Goal: Information Seeking & Learning: Learn about a topic

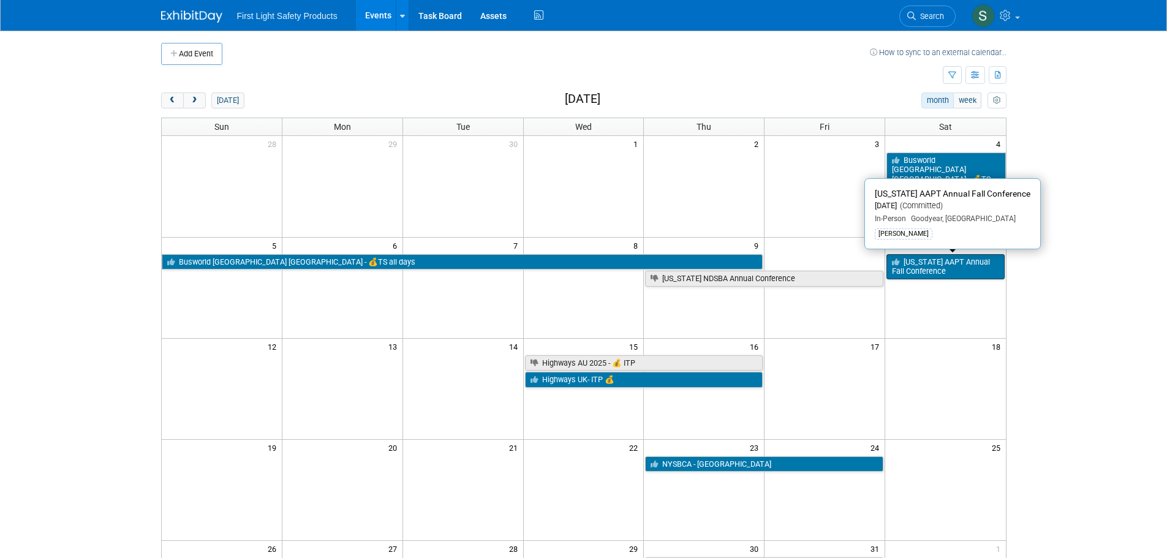
click at [942, 260] on link "[US_STATE] AAPT Annual Fall Conference" at bounding box center [946, 266] width 118 height 25
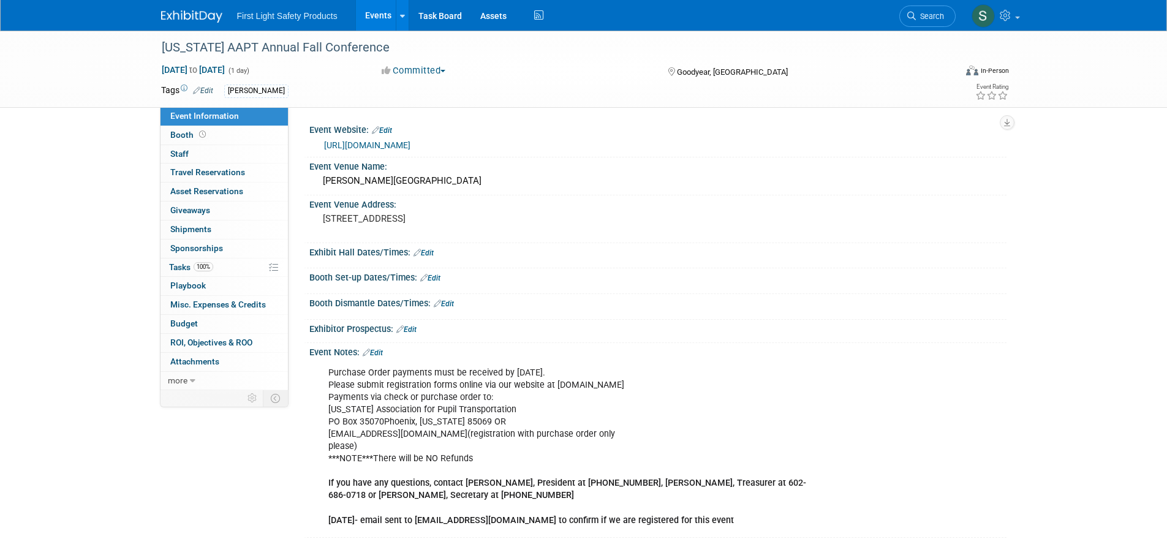
click at [185, 20] on img at bounding box center [191, 16] width 61 height 12
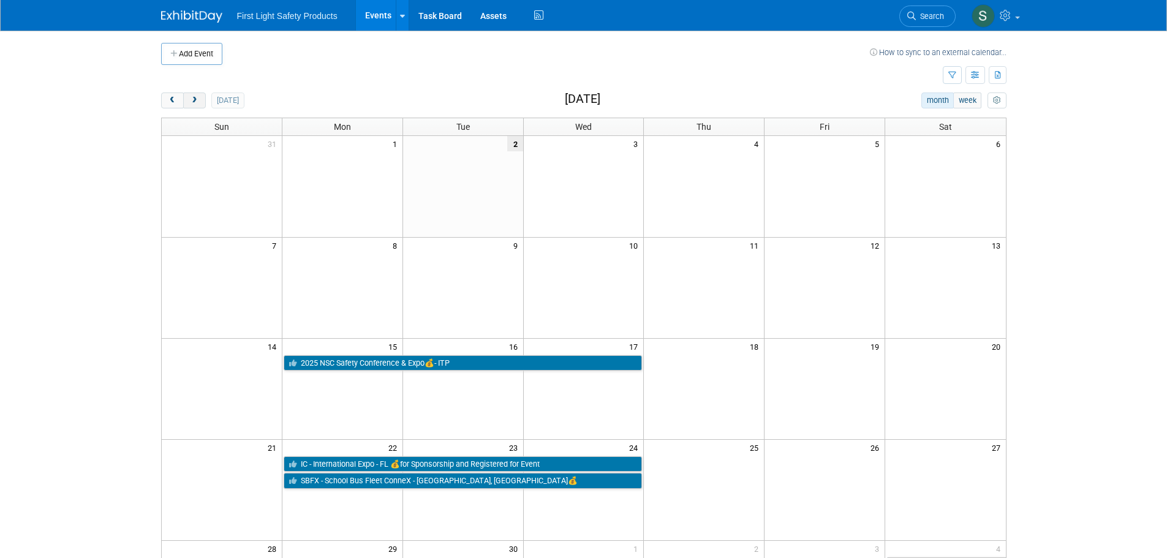
click at [202, 104] on button "next" at bounding box center [194, 101] width 23 height 16
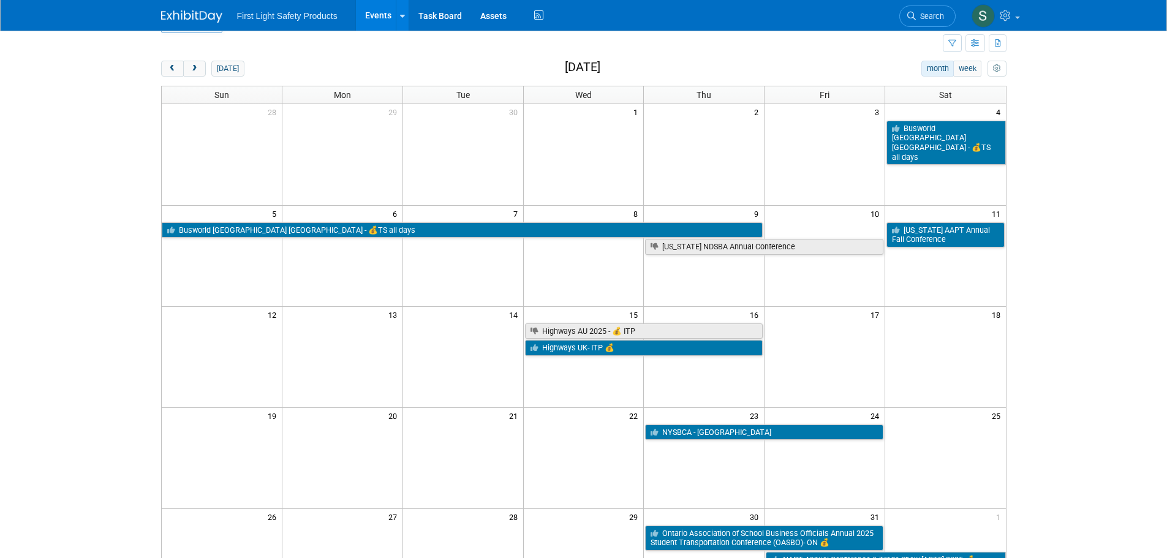
scroll to position [61, 0]
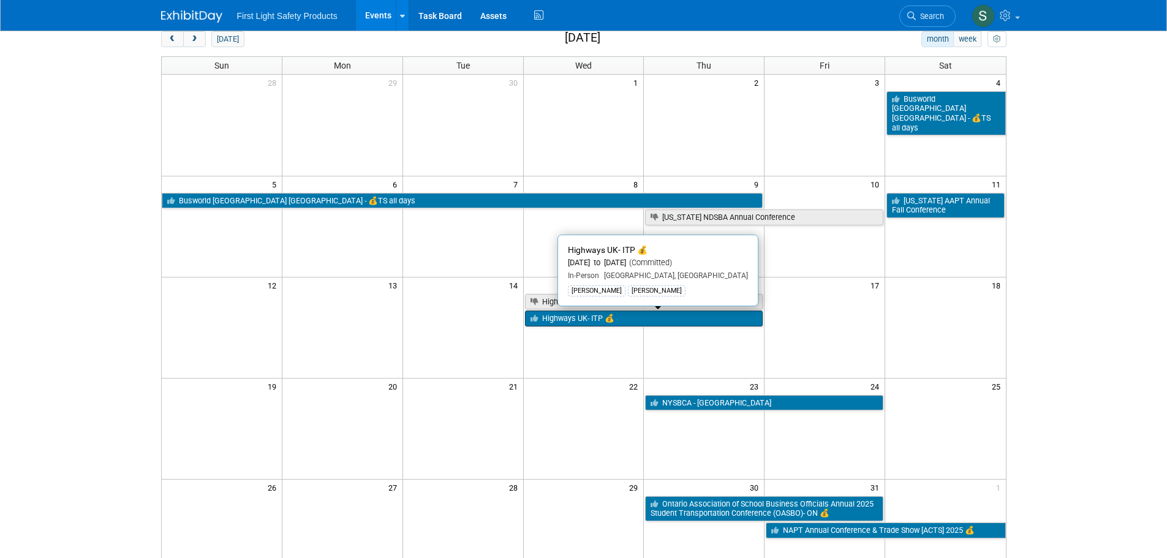
click at [677, 314] on link "Highways UK- ITP 💰" at bounding box center [644, 319] width 238 height 16
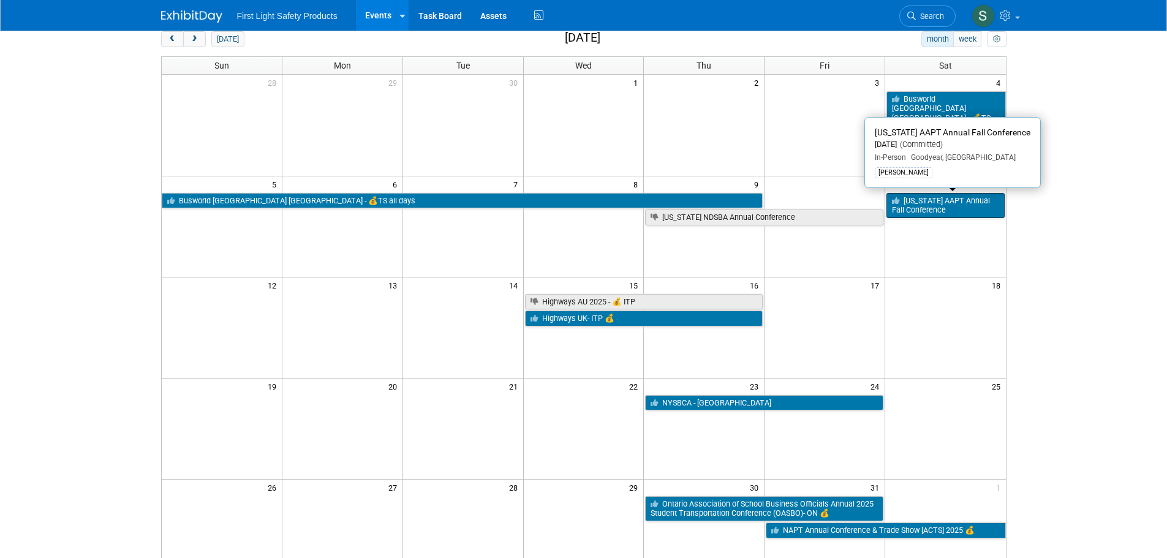
click at [954, 206] on link "[US_STATE] AAPT Annual Fall Conference" at bounding box center [946, 205] width 118 height 25
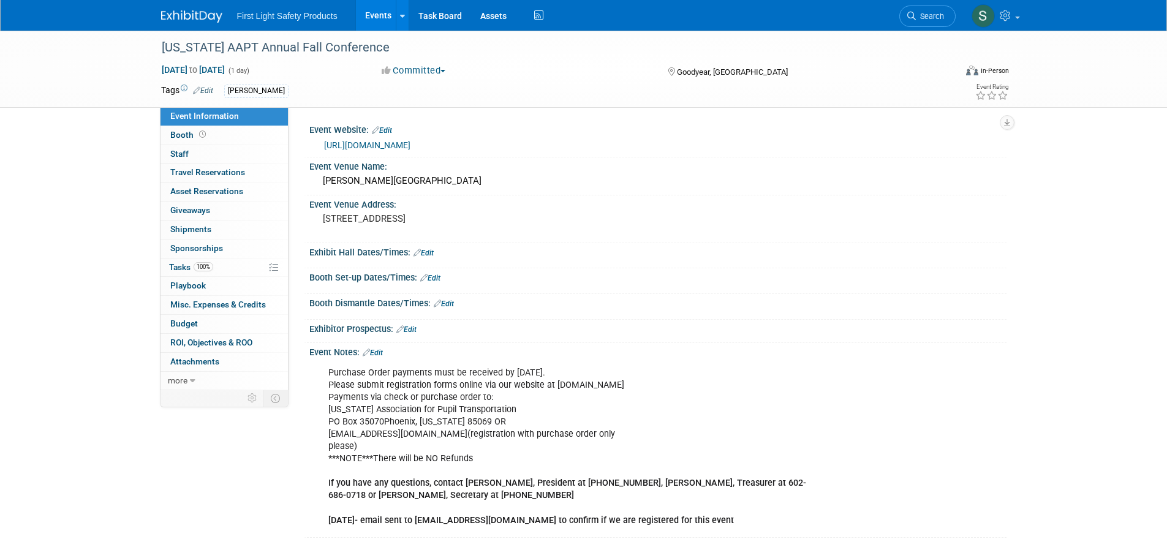
click at [411, 146] on link "[URL][DOMAIN_NAME]" at bounding box center [367, 145] width 86 height 10
